Goal: Check status: Check status

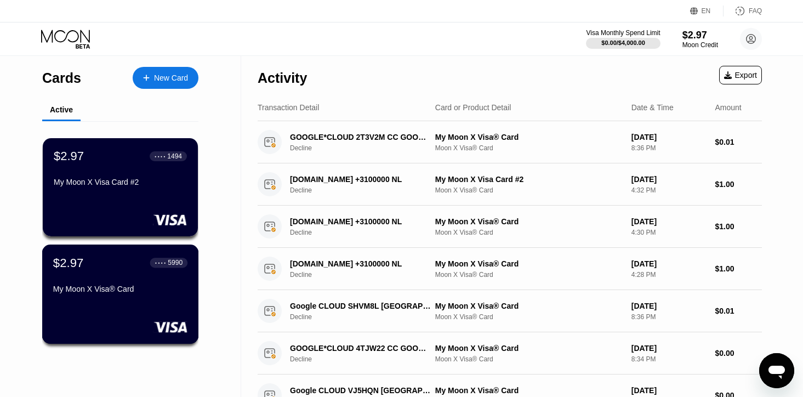
click at [95, 287] on div "My Moon X Visa® Card" at bounding box center [120, 288] width 134 height 9
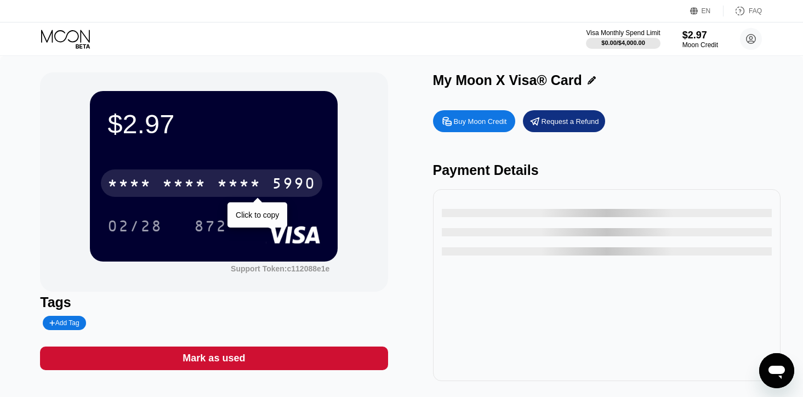
click at [227, 181] on div "* * * *" at bounding box center [239, 185] width 44 height 18
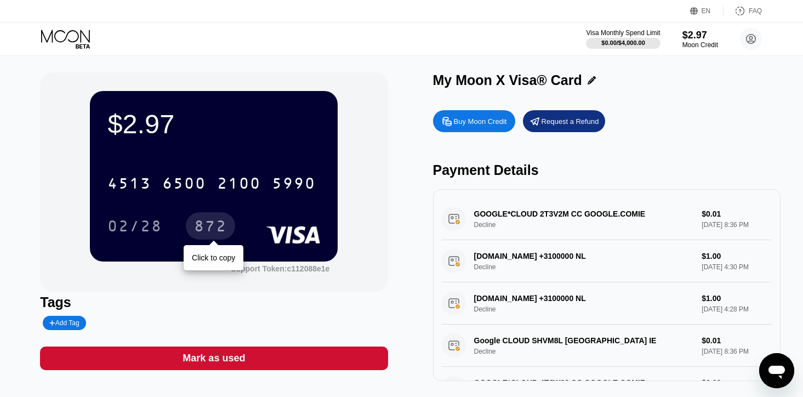
click at [205, 223] on div "872" at bounding box center [210, 228] width 33 height 18
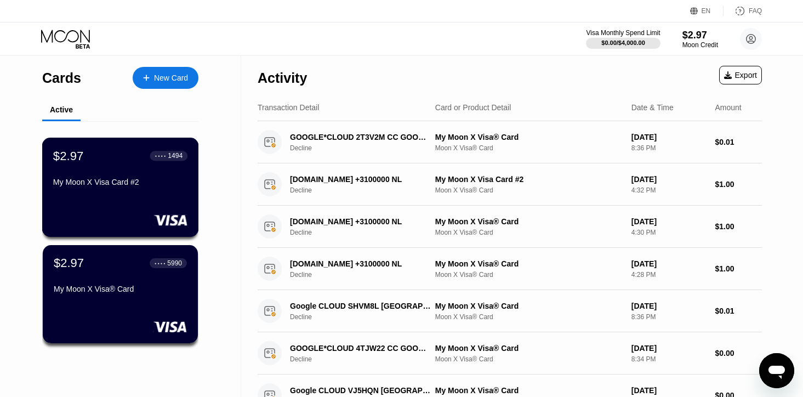
click at [90, 179] on div "My Moon X Visa Card #2" at bounding box center [120, 181] width 134 height 9
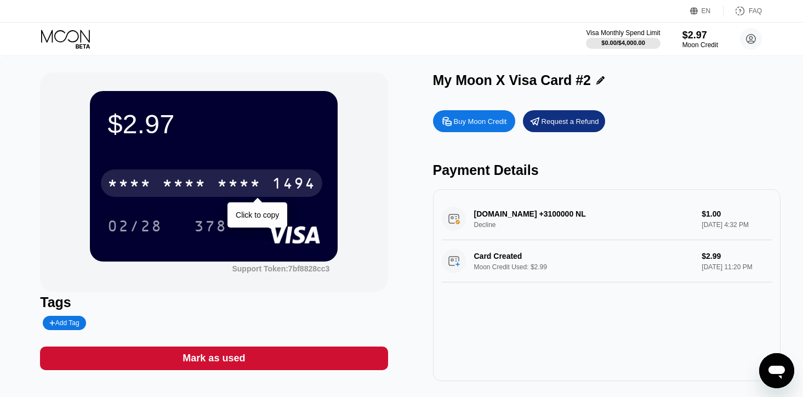
click at [218, 176] on div "* * * *" at bounding box center [239, 185] width 44 height 18
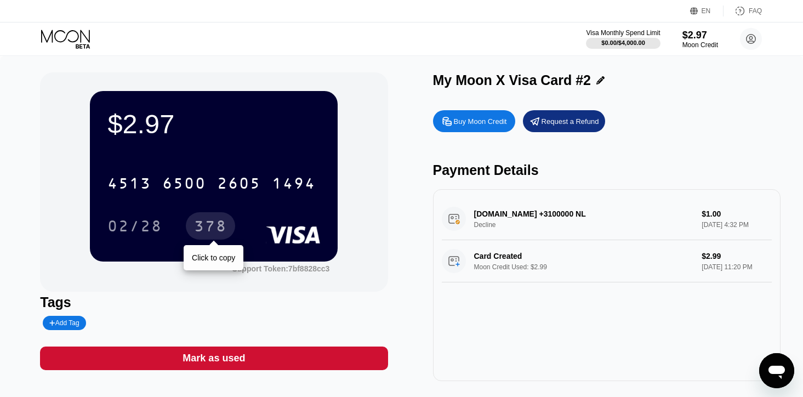
click at [213, 227] on div "378" at bounding box center [210, 228] width 33 height 18
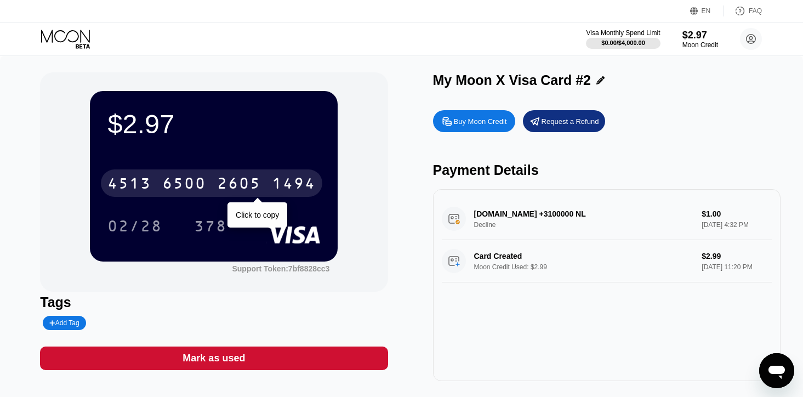
click at [184, 181] on div "6500" at bounding box center [184, 185] width 44 height 18
